Goal: Task Accomplishment & Management: Manage account settings

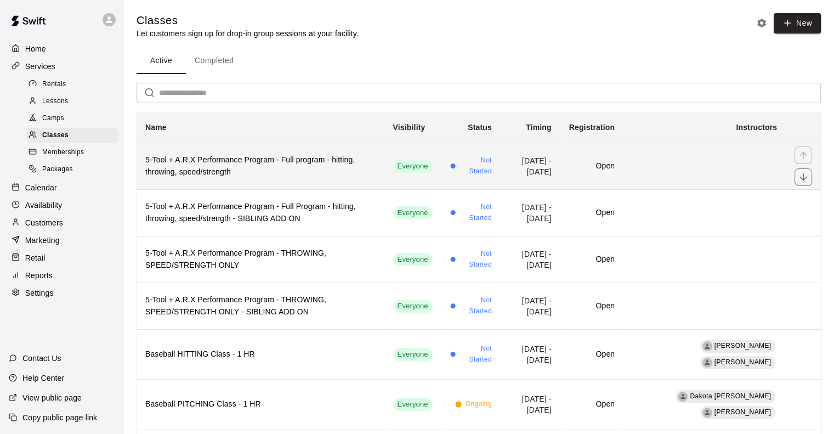
click at [252, 160] on h6 "5-Tool + A.R.X Performance Program - Full program - hitting, throwing, speed/st…" at bounding box center [260, 166] width 230 height 24
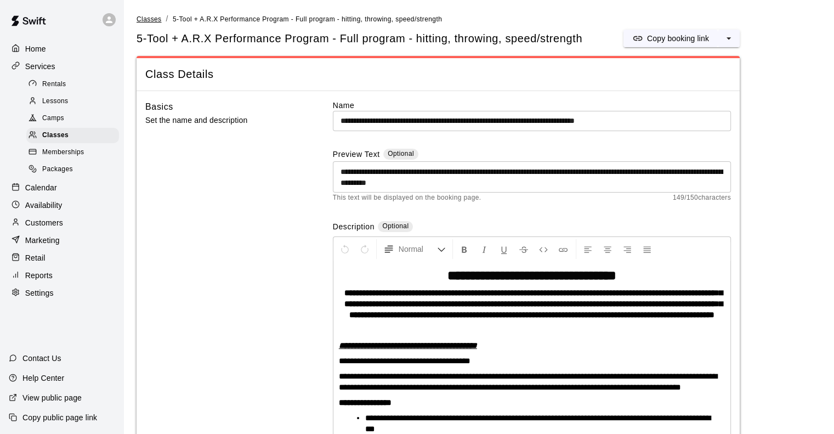
click at [145, 20] on span "Classes" at bounding box center [149, 19] width 25 height 8
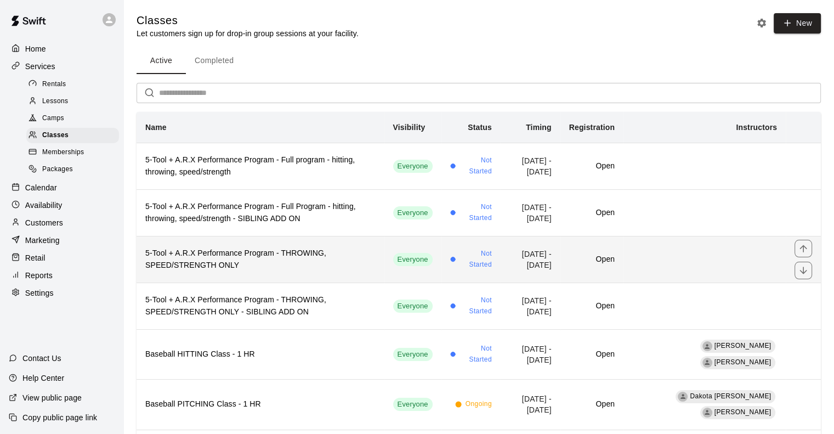
click at [212, 256] on h6 "5-Tool + A.R.X Performance Program - THROWING, SPEED/STRENGTH ONLY" at bounding box center [260, 259] width 230 height 24
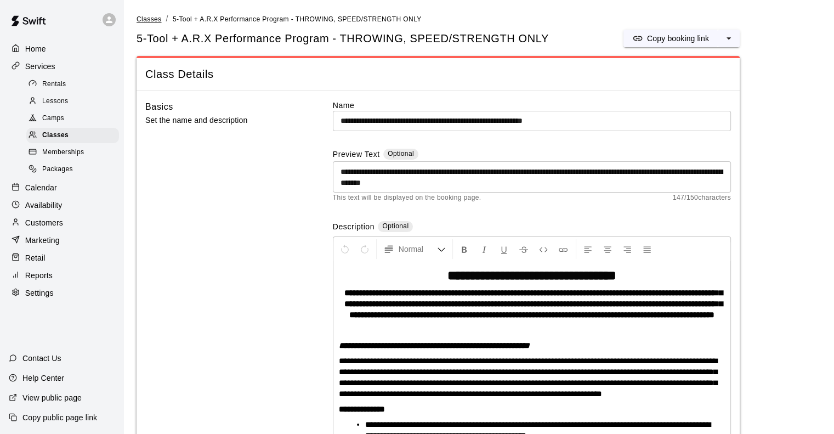
click at [146, 16] on span "Classes" at bounding box center [149, 19] width 25 height 8
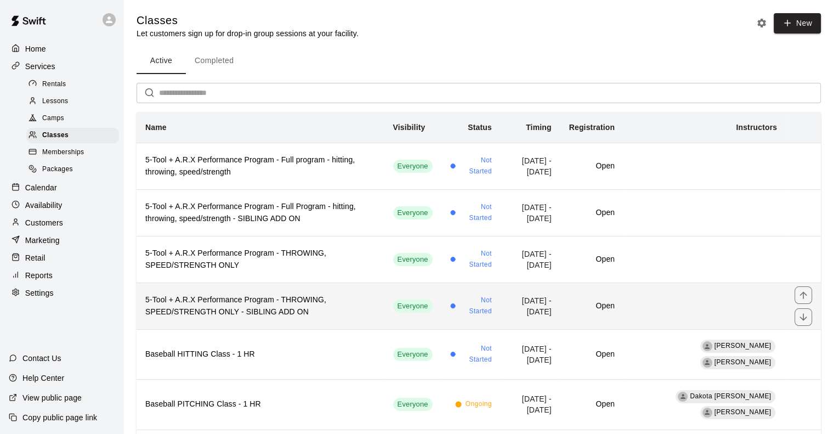
click at [203, 302] on h6 "5-Tool + A.R.X Performance Program - THROWING, SPEED/STRENGTH ONLY - SIBLING AD…" at bounding box center [260, 306] width 230 height 24
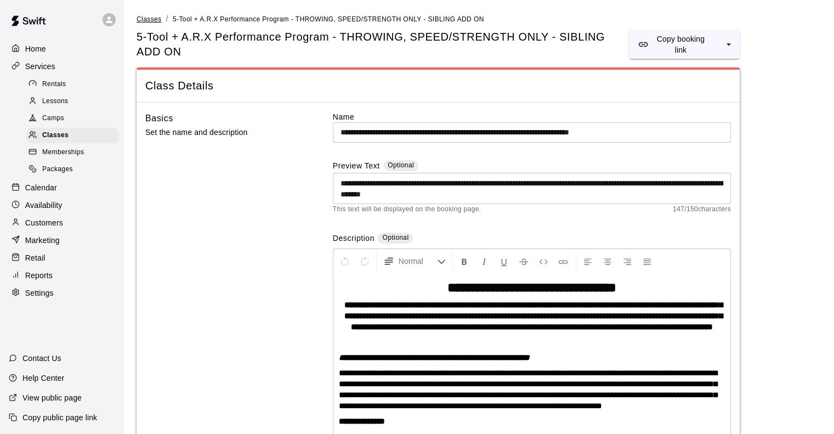
click at [147, 15] on link "Classes" at bounding box center [149, 18] width 25 height 9
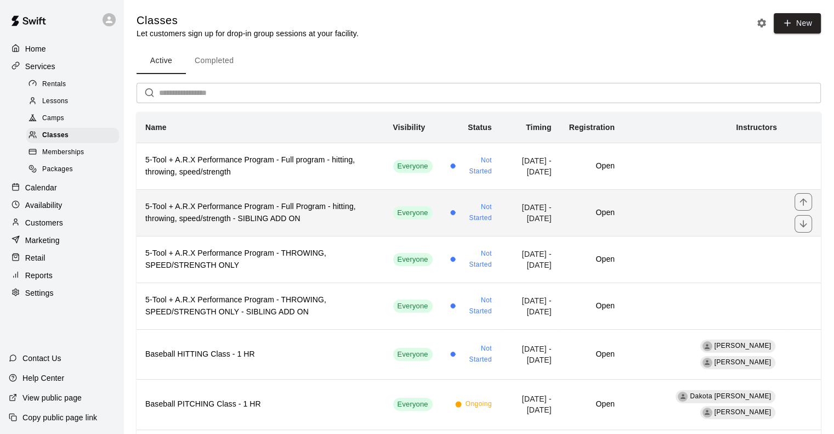
click at [205, 202] on h6 "5-Tool + A.R.X Performance Program - Full Program - hitting, throwing, speed/st…" at bounding box center [260, 213] width 230 height 24
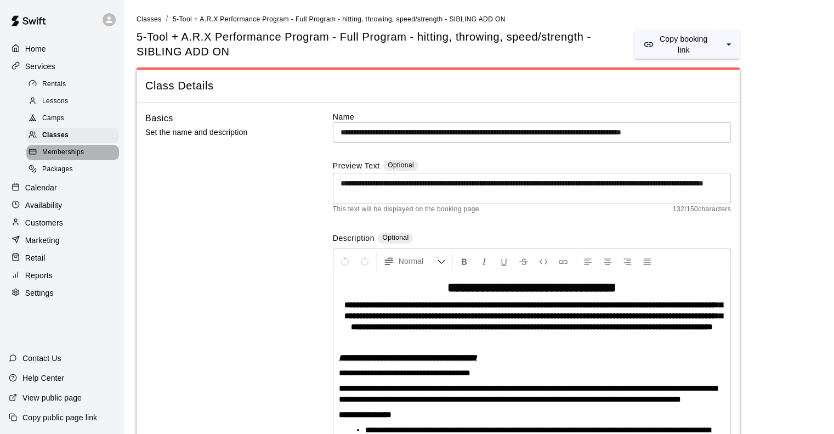
click at [61, 158] on span "Memberships" at bounding box center [63, 152] width 42 height 11
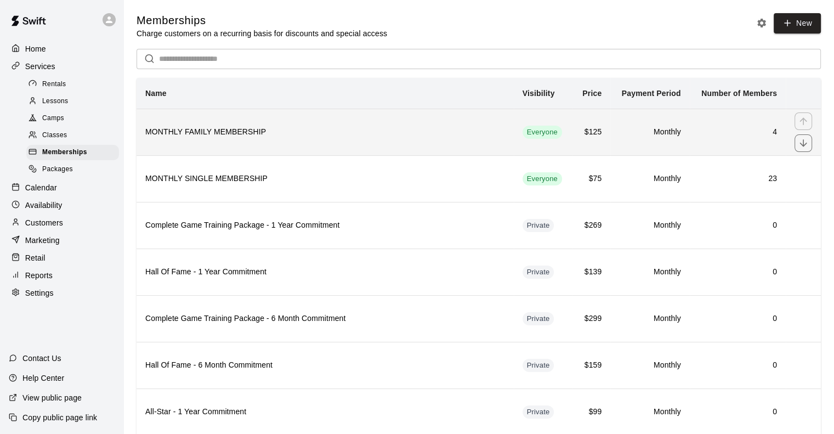
click at [189, 135] on h6 "MONTHLY FAMILY MEMBERSHIP" at bounding box center [325, 132] width 360 height 12
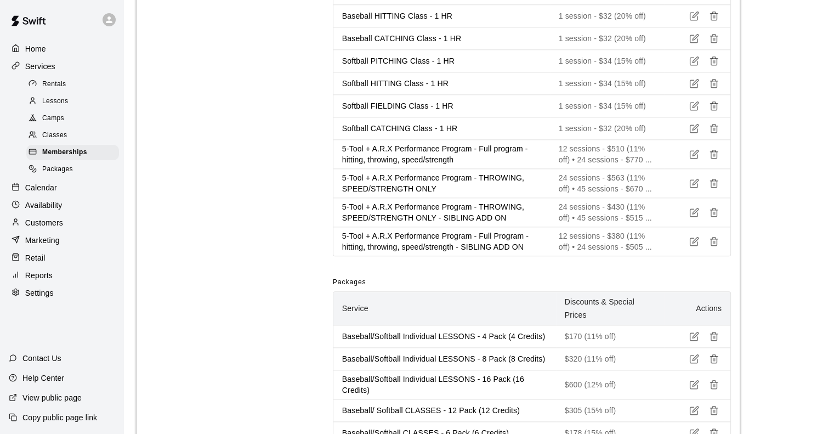
scroll to position [1131, 0]
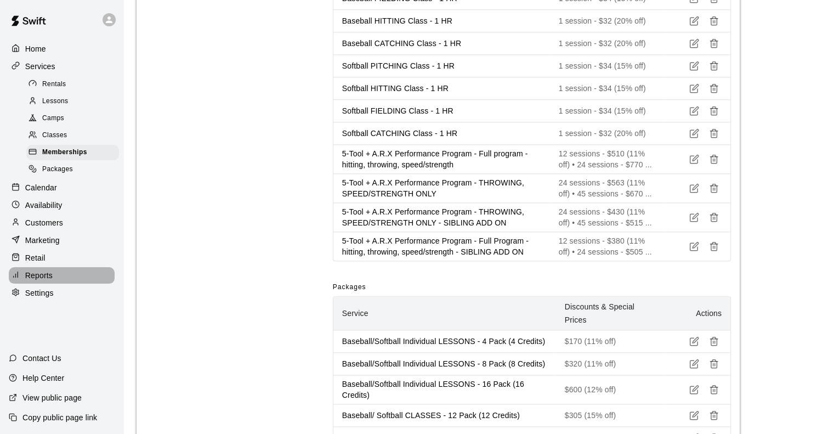
click at [39, 281] on p "Reports" at bounding box center [38, 275] width 27 height 11
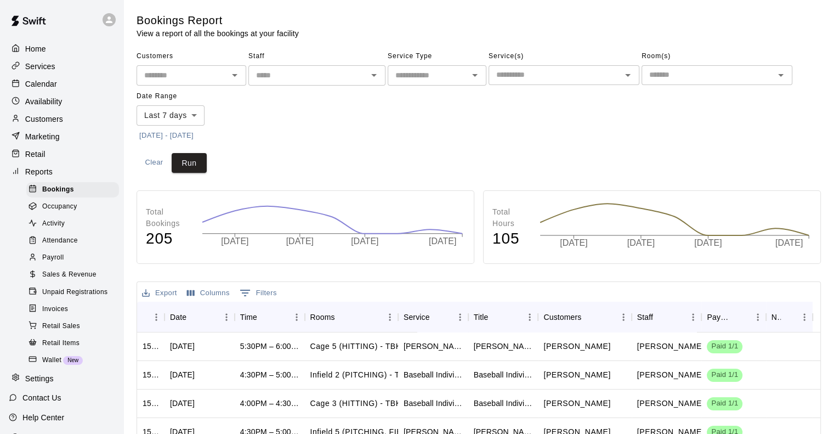
click at [67, 280] on span "Sales & Revenue" at bounding box center [69, 274] width 54 height 11
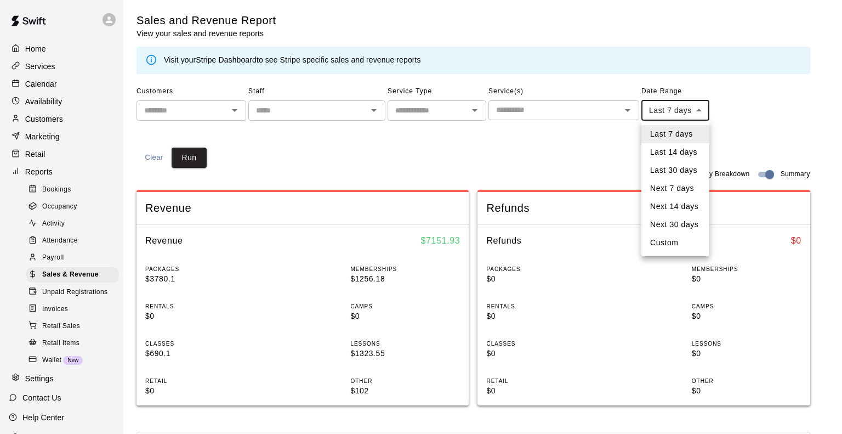
click at [666, 106] on body "Home Services Calendar Availability Customers Marketing Retail Reports Bookings…" at bounding box center [421, 410] width 842 height 820
click at [661, 152] on li "Last 14 days" at bounding box center [676, 152] width 68 height 18
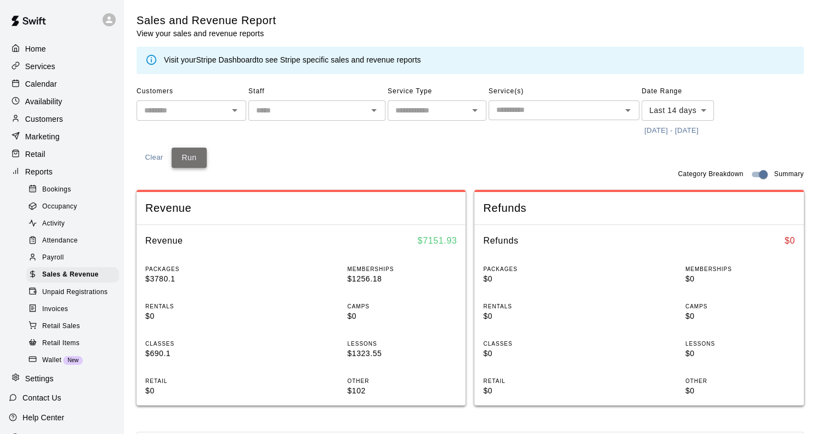
click at [190, 153] on button "Run" at bounding box center [189, 158] width 35 height 20
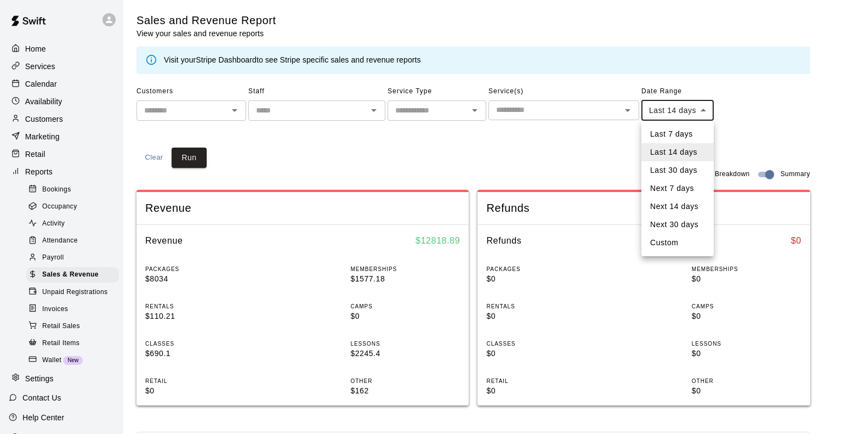
click at [666, 104] on body "Home Services Calendar Availability Customers Marketing Retail Reports Bookings…" at bounding box center [421, 410] width 842 height 820
click at [658, 246] on li "Custom" at bounding box center [678, 243] width 72 height 18
type input "******"
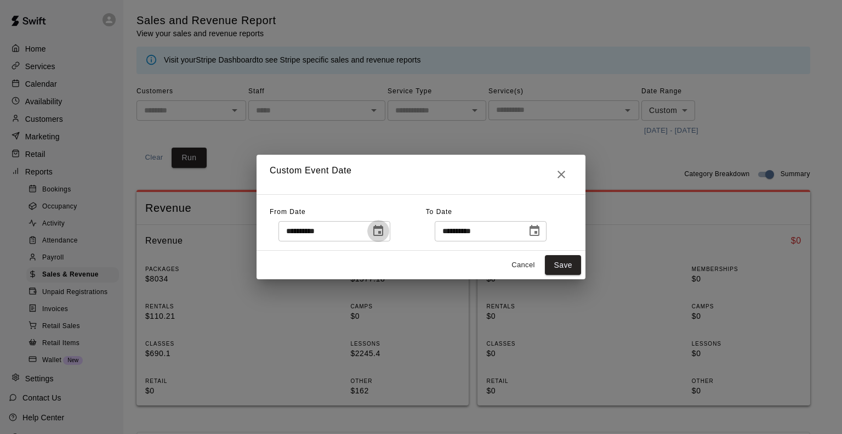
click at [388, 236] on button "Choose date, selected date is Sep 29, 2025" at bounding box center [378, 231] width 22 height 22
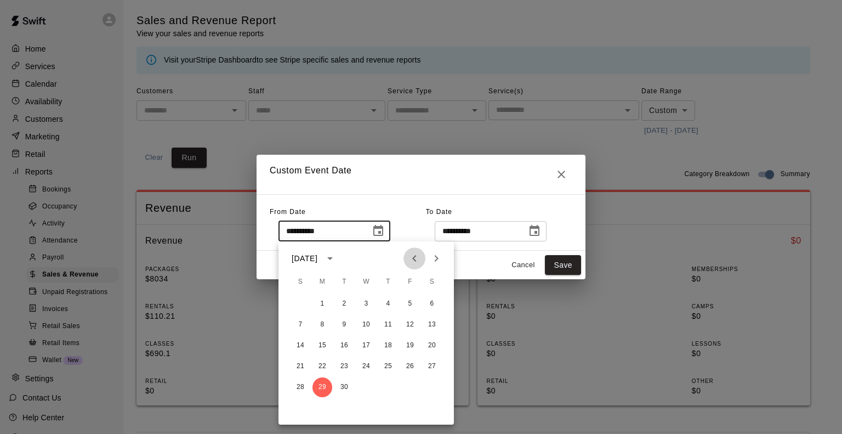
click at [413, 256] on icon "Previous month" at bounding box center [414, 258] width 13 height 13
click at [441, 259] on icon "Next month" at bounding box center [436, 258] width 13 height 13
click at [320, 301] on button "1" at bounding box center [323, 304] width 20 height 20
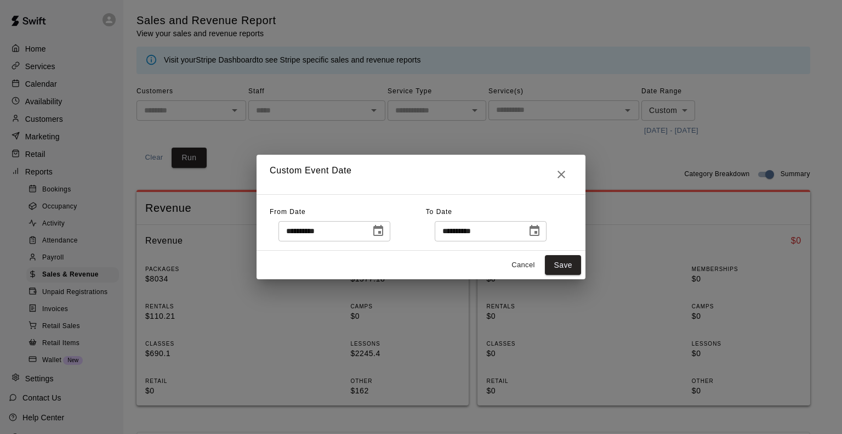
type input "**********"
click at [555, 264] on button "Save" at bounding box center [563, 265] width 36 height 20
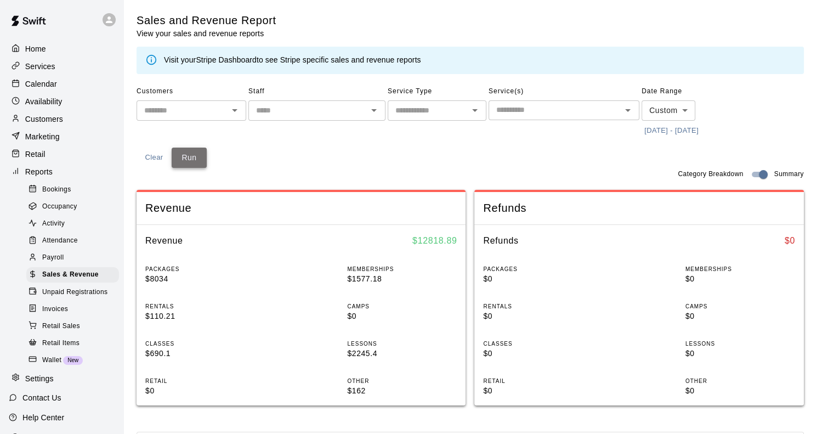
click at [182, 157] on button "Run" at bounding box center [189, 158] width 35 height 20
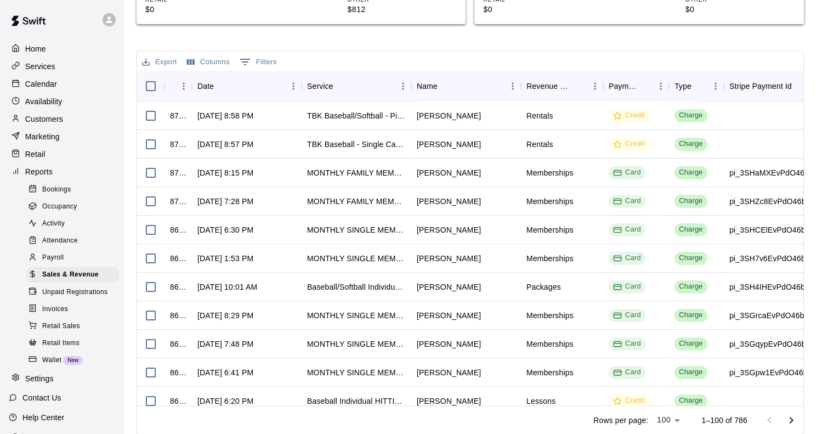
scroll to position [302, 0]
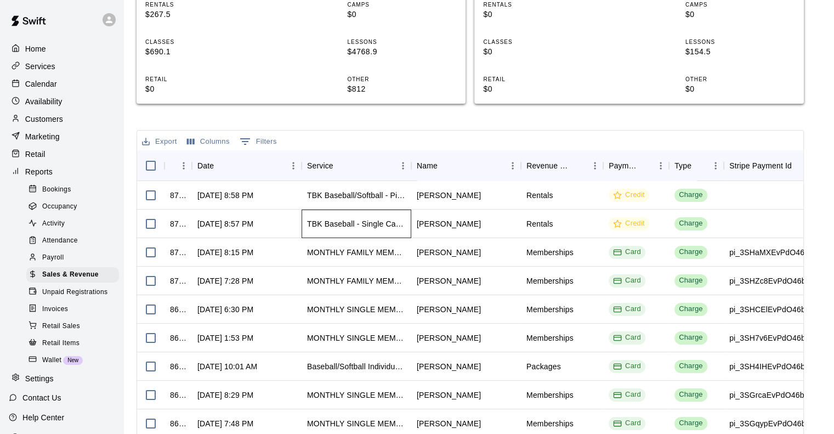
click at [338, 218] on div "TBK Baseball - Single Cage Rental w/ Machine" at bounding box center [356, 223] width 99 height 11
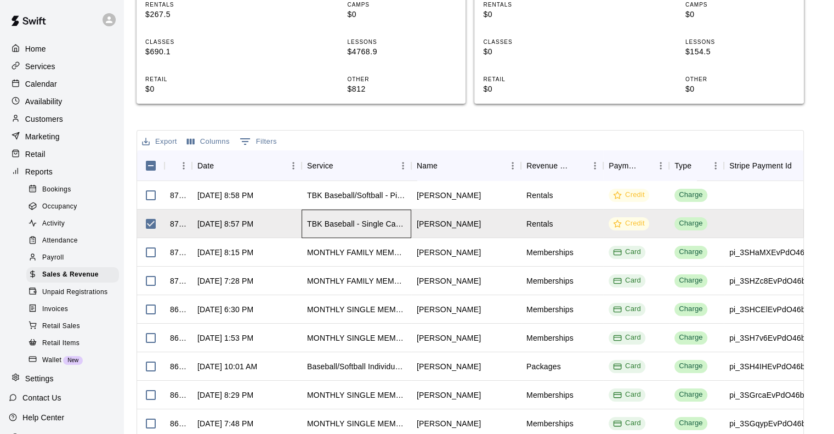
click at [338, 218] on div "TBK Baseball - Single Cage Rental w/ Machine" at bounding box center [356, 223] width 99 height 11
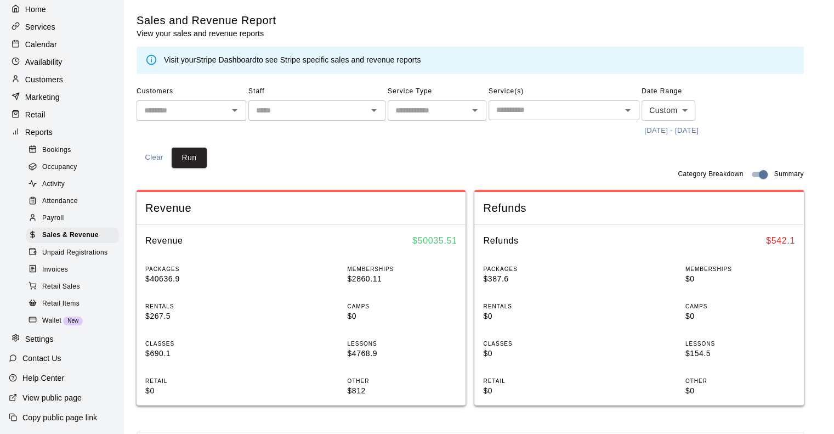
scroll to position [0, 0]
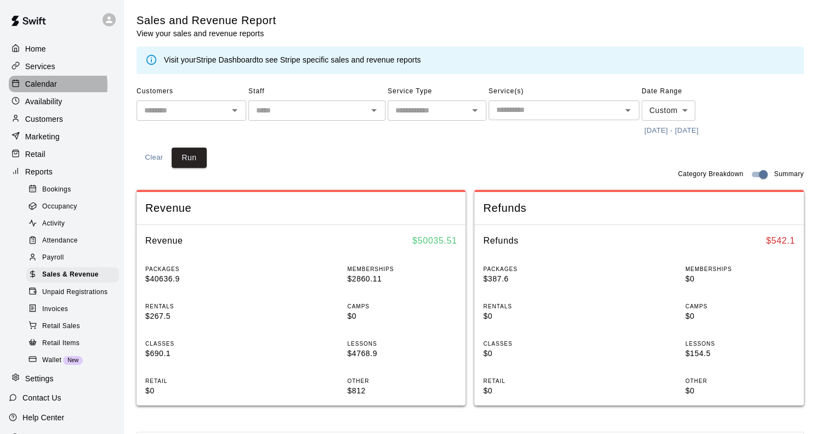
click at [46, 87] on p "Calendar" at bounding box center [41, 83] width 32 height 11
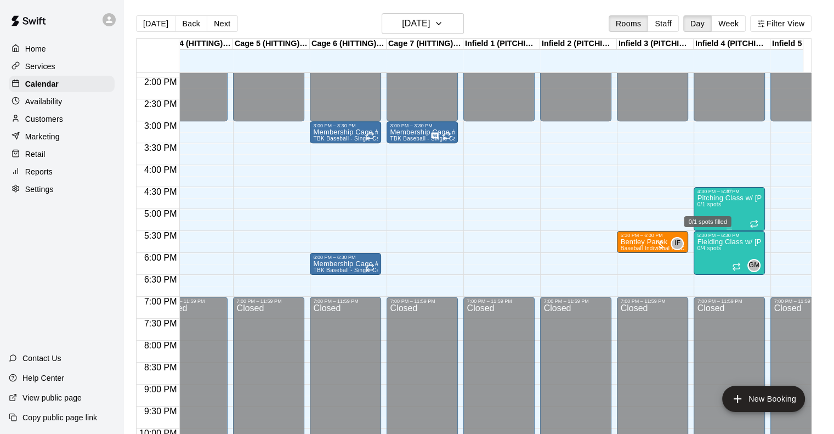
click at [717, 206] on span "0/1 spots" at bounding box center [709, 204] width 24 height 6
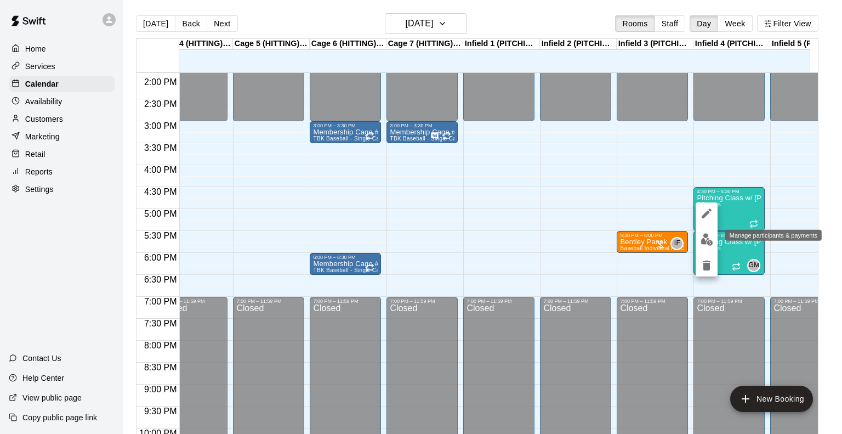
click at [705, 240] on img "edit" at bounding box center [707, 239] width 13 height 13
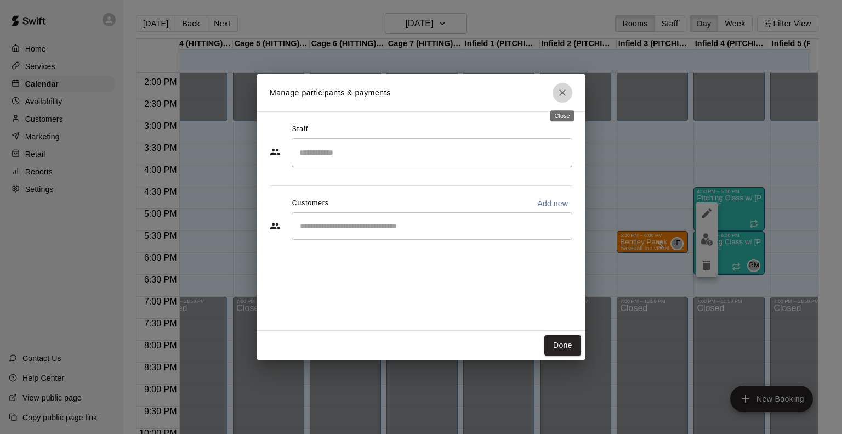
click at [560, 92] on icon "Close" at bounding box center [562, 92] width 11 height 11
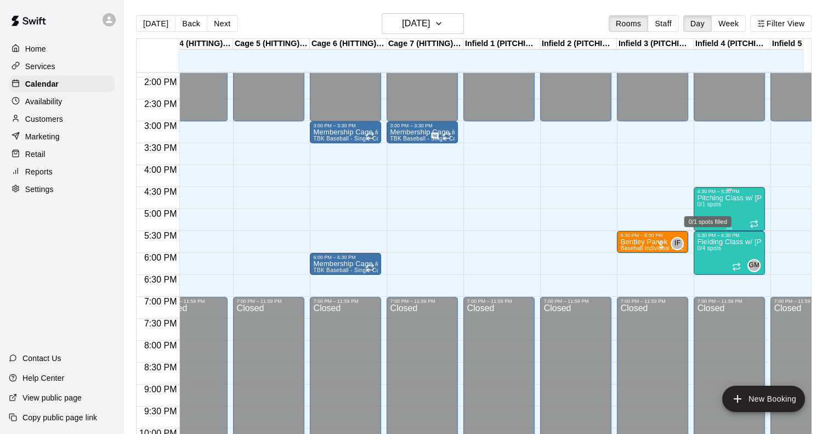
click at [713, 205] on span "0/1 spots" at bounding box center [709, 204] width 24 height 6
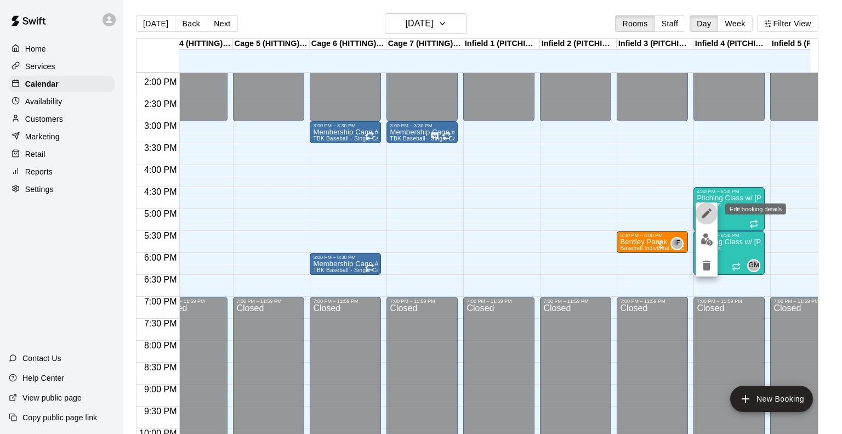
click at [709, 213] on icon "edit" at bounding box center [706, 213] width 13 height 13
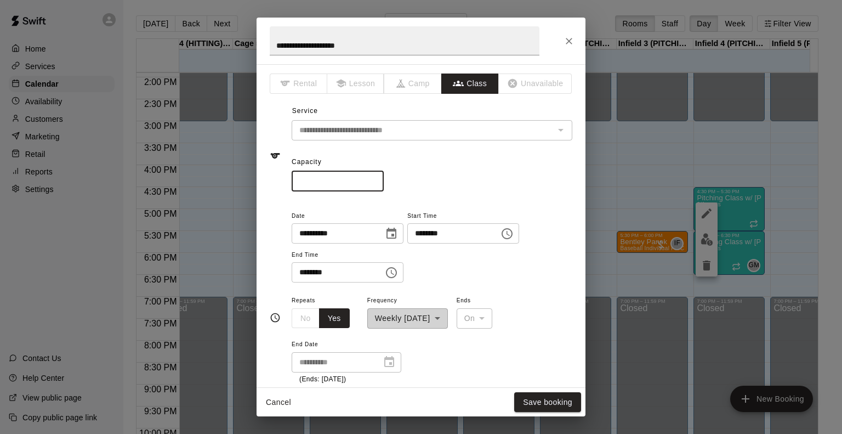
click at [307, 185] on input "*" at bounding box center [338, 181] width 92 height 20
type input "*"
click at [542, 401] on button "Save booking" at bounding box center [547, 402] width 67 height 20
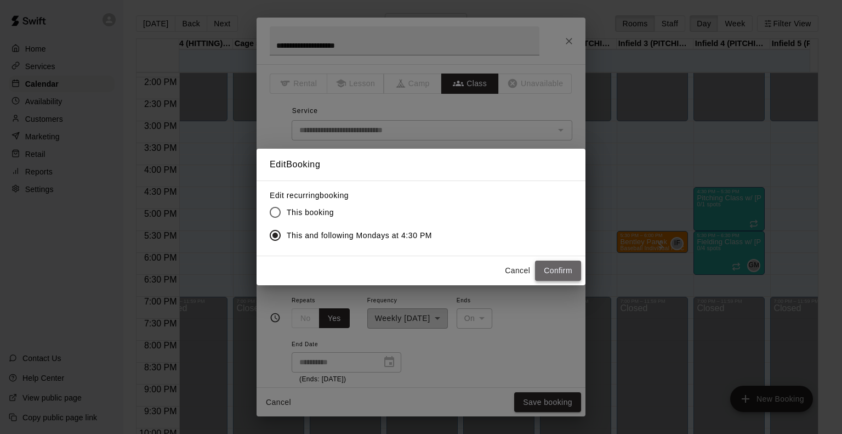
click at [559, 271] on button "Confirm" at bounding box center [558, 270] width 46 height 20
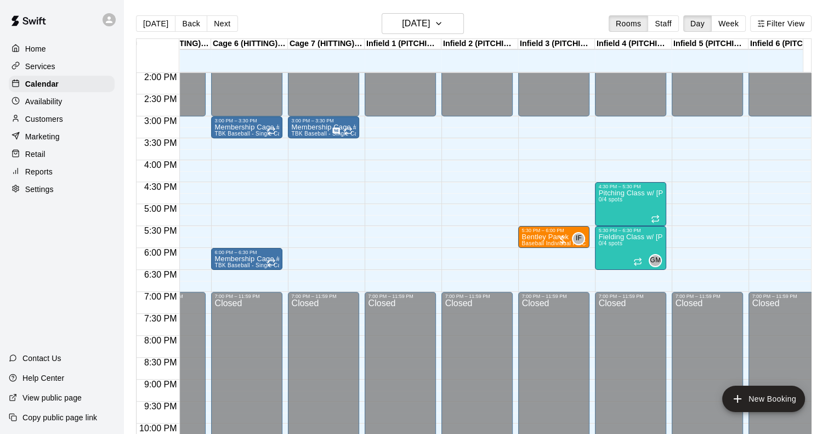
scroll to position [0, 355]
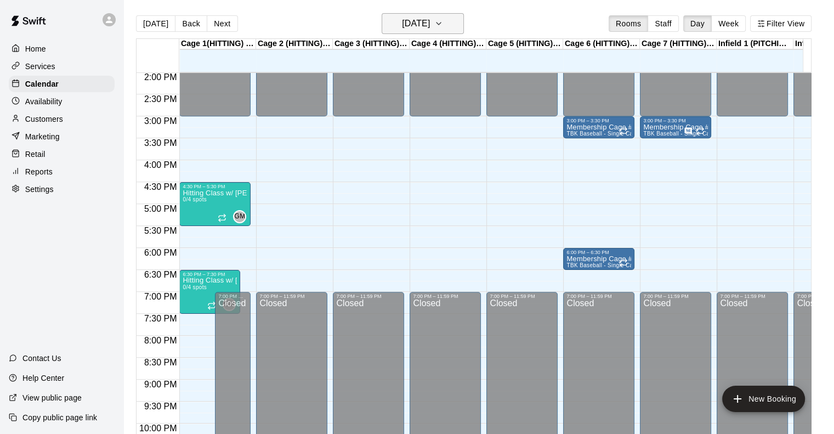
click at [413, 30] on h6 "[DATE]" at bounding box center [416, 23] width 28 height 15
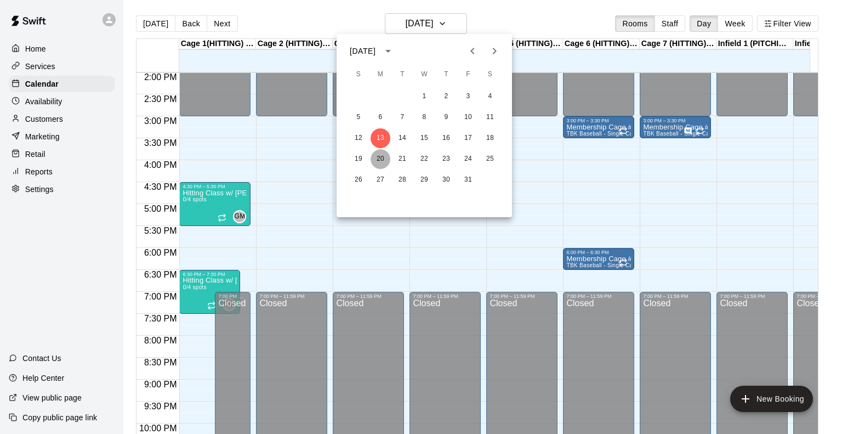
click at [377, 158] on button "20" at bounding box center [381, 159] width 20 height 20
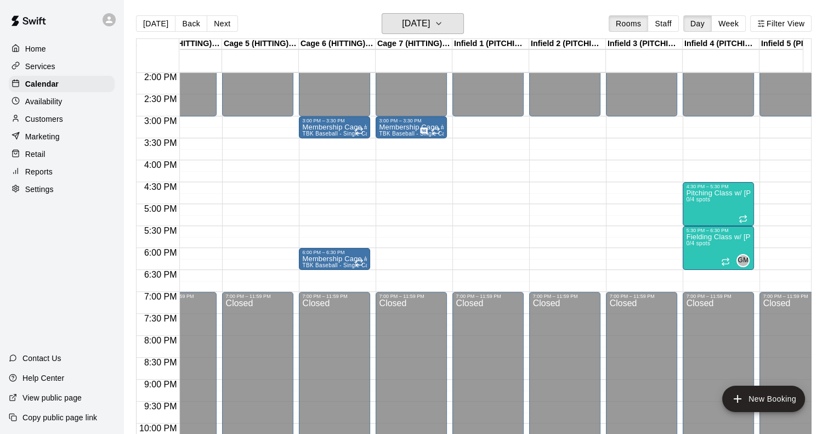
scroll to position [0, 271]
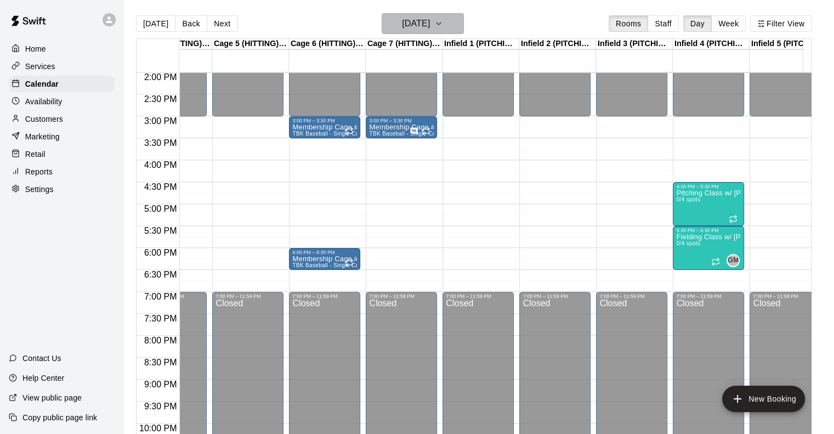
click at [419, 20] on h6 "[DATE]" at bounding box center [416, 23] width 28 height 15
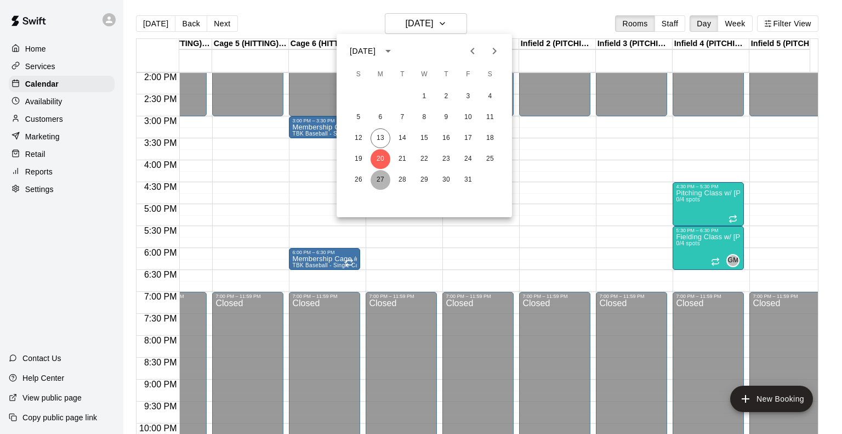
click at [378, 183] on button "27" at bounding box center [381, 180] width 20 height 20
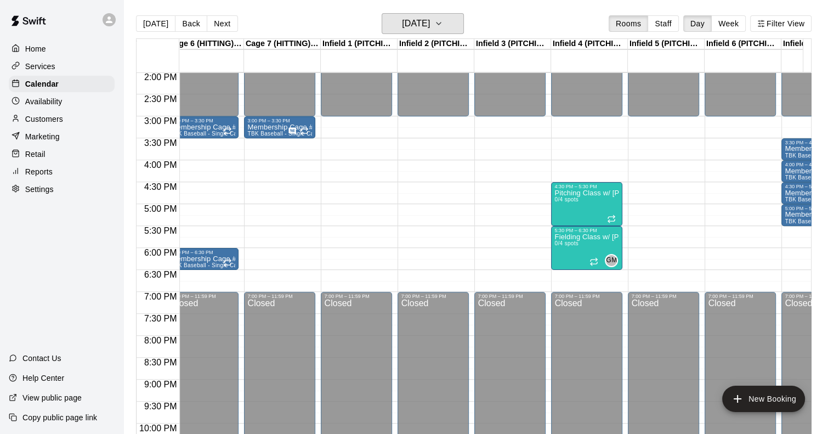
scroll to position [0, 412]
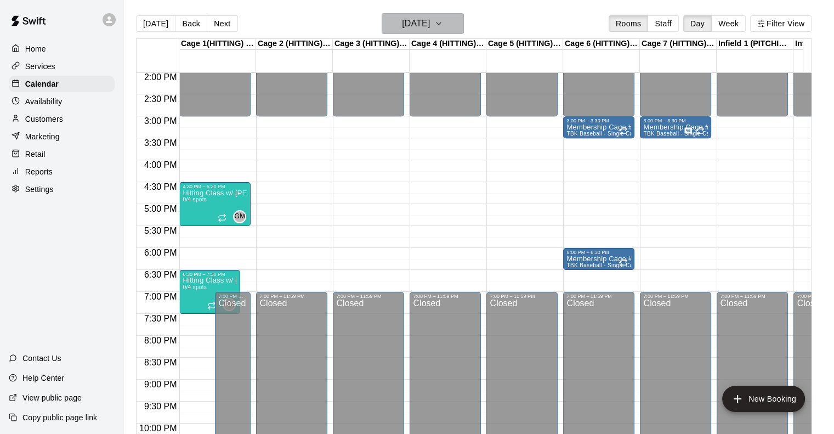
click at [413, 19] on h6 "[DATE]" at bounding box center [416, 23] width 28 height 15
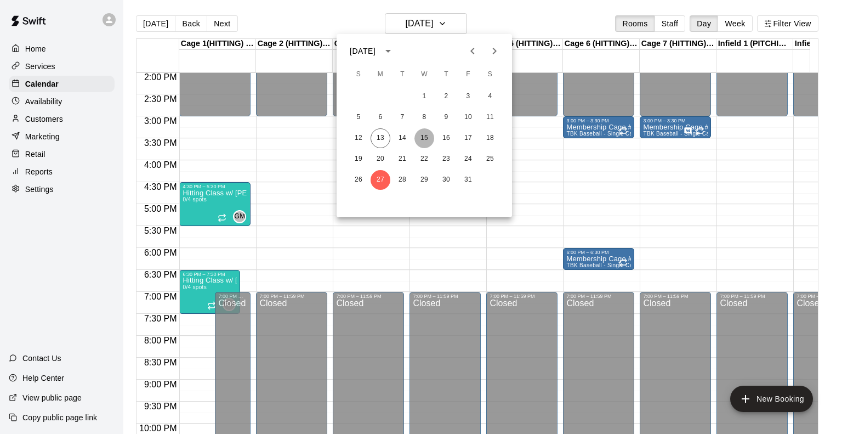
click at [427, 141] on button "15" at bounding box center [425, 138] width 20 height 20
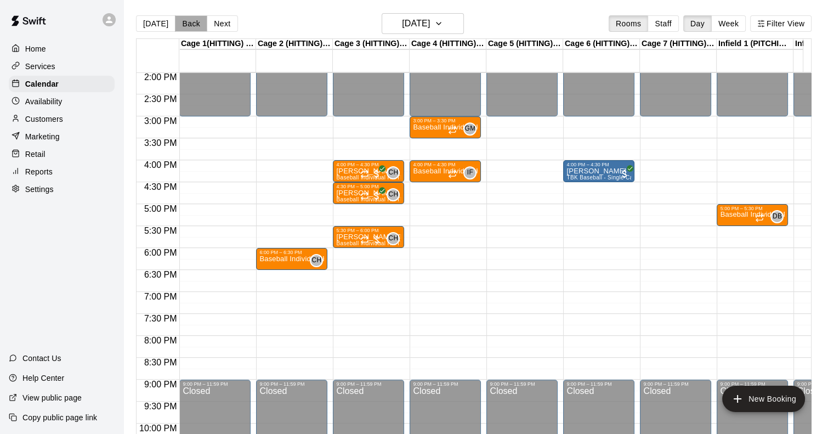
click at [180, 23] on button "Back" at bounding box center [191, 23] width 32 height 16
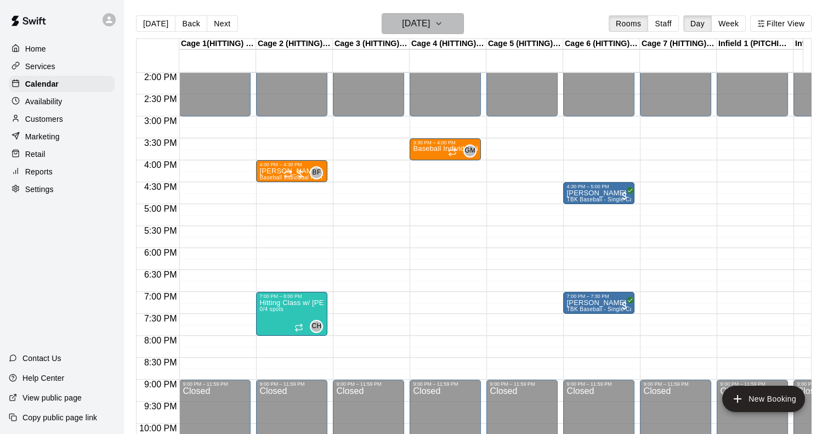
click at [403, 24] on h6 "[DATE]" at bounding box center [416, 23] width 28 height 15
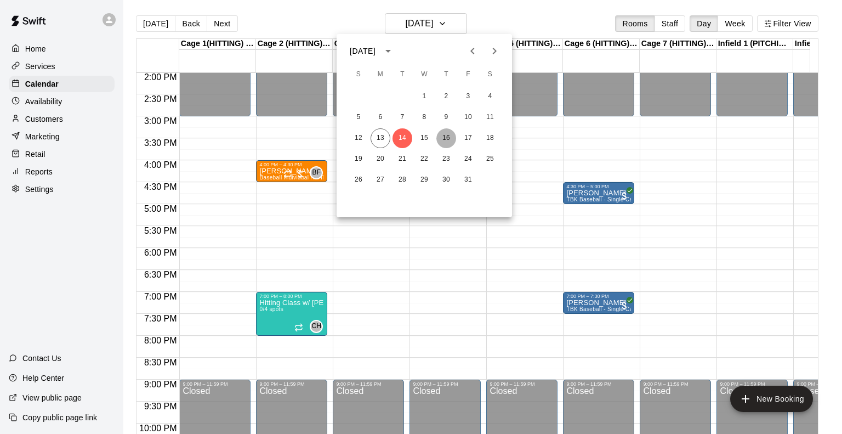
click at [447, 140] on button "16" at bounding box center [446, 138] width 20 height 20
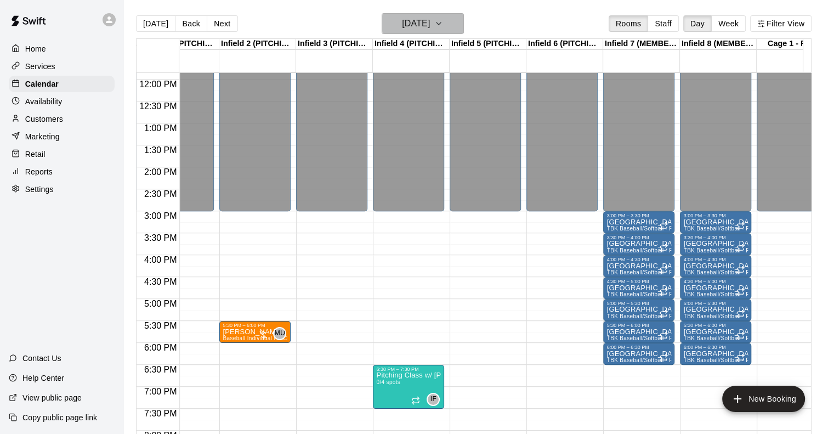
click at [408, 17] on h6 "[DATE]" at bounding box center [416, 23] width 28 height 15
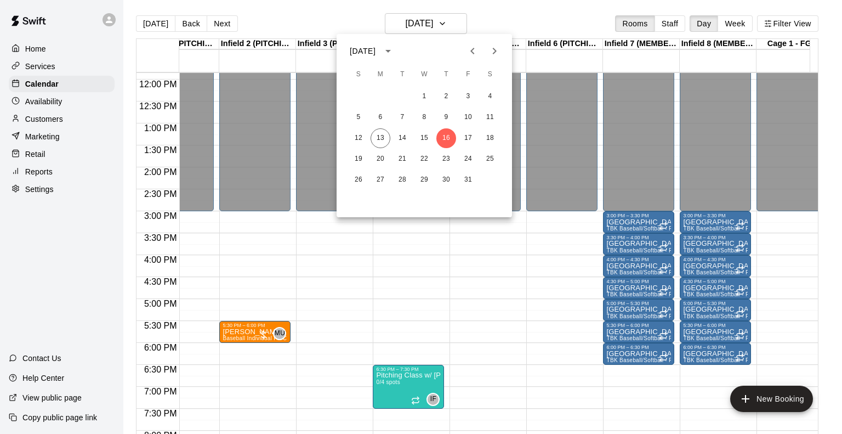
click at [149, 23] on div at bounding box center [421, 217] width 842 height 434
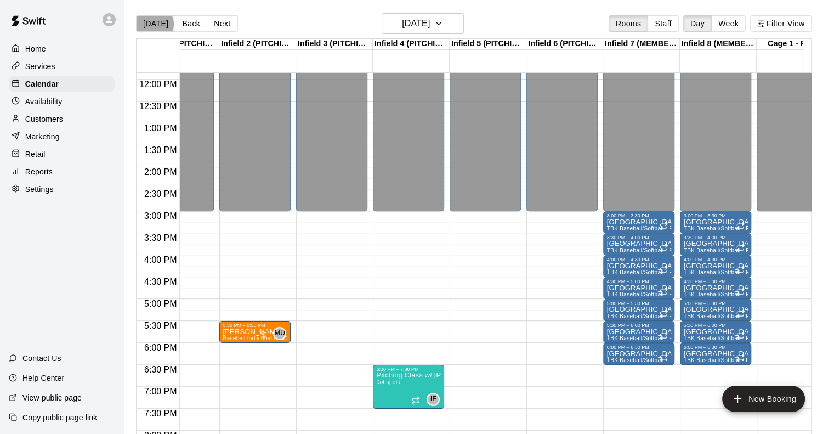
click at [154, 24] on button "[DATE]" at bounding box center [155, 23] width 39 height 16
